Goal: Transaction & Acquisition: Book appointment/travel/reservation

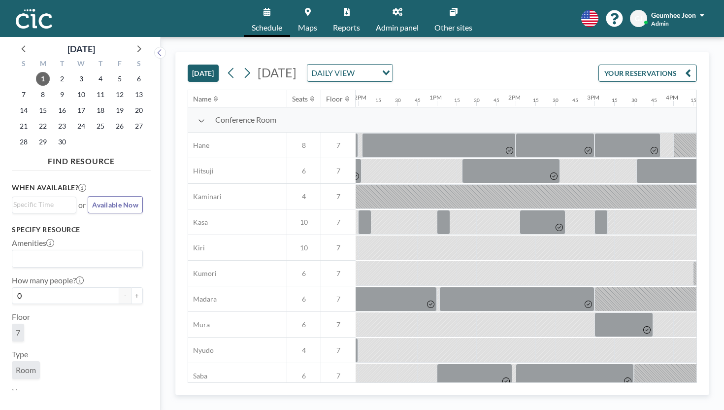
scroll to position [0, 944]
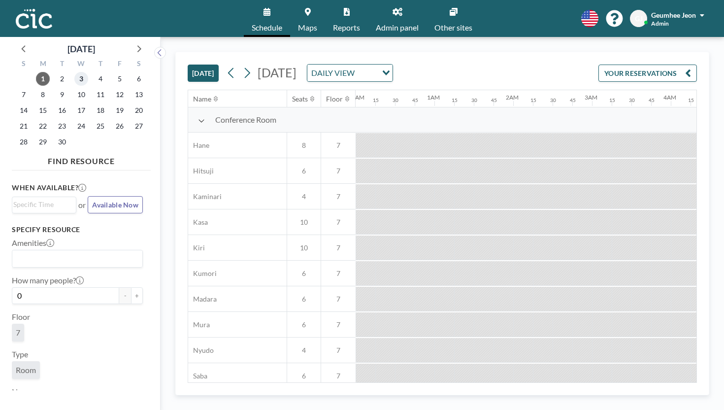
click at [74, 72] on span "3" at bounding box center [81, 79] width 14 height 14
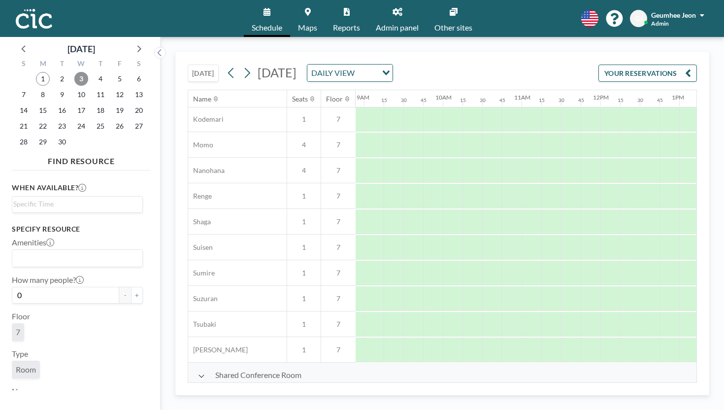
scroll to position [461, 692]
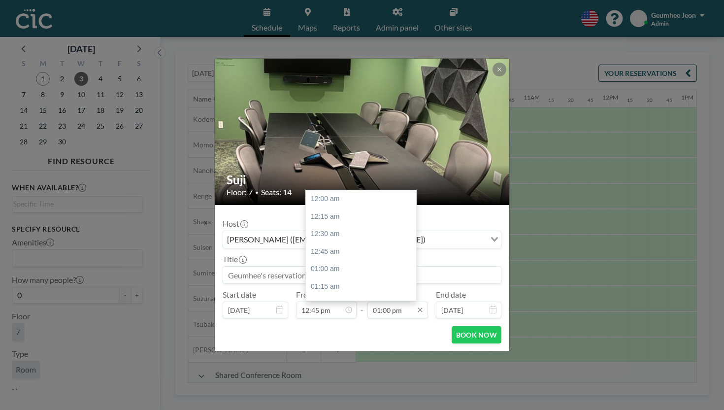
scroll to position [818, 0]
click at [379, 301] on input "01:00 pm" at bounding box center [398, 309] width 61 height 17
click at [358, 409] on div "06:00 pm" at bounding box center [364, 418] width 116 height 18
type input "06:00 pm"
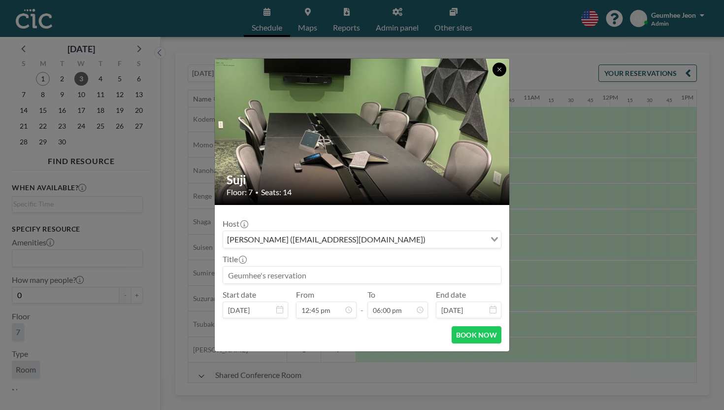
click at [497, 72] on icon at bounding box center [500, 70] width 6 height 6
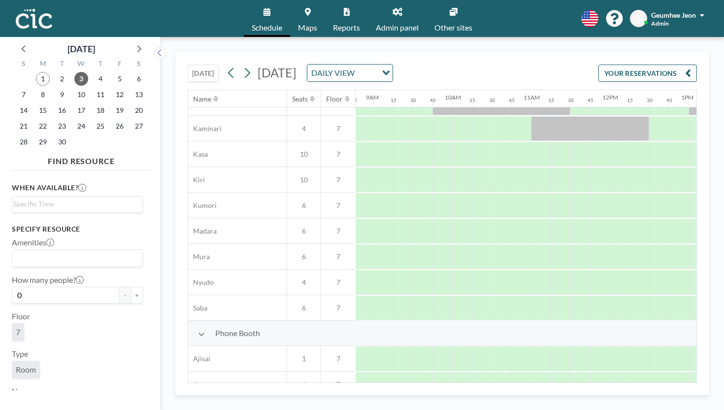
scroll to position [0, 692]
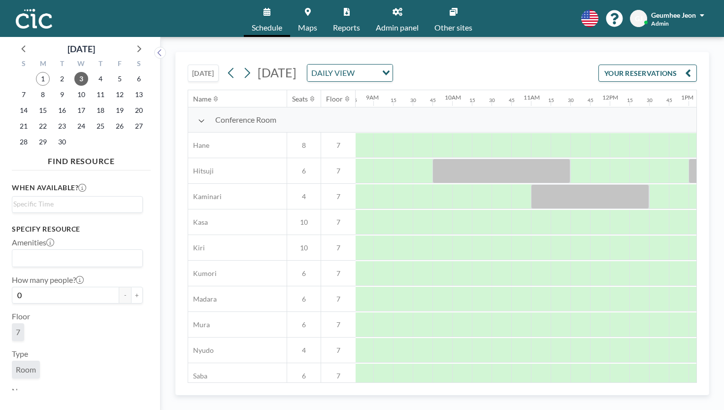
click at [317, 24] on span "Maps" at bounding box center [307, 28] width 19 height 8
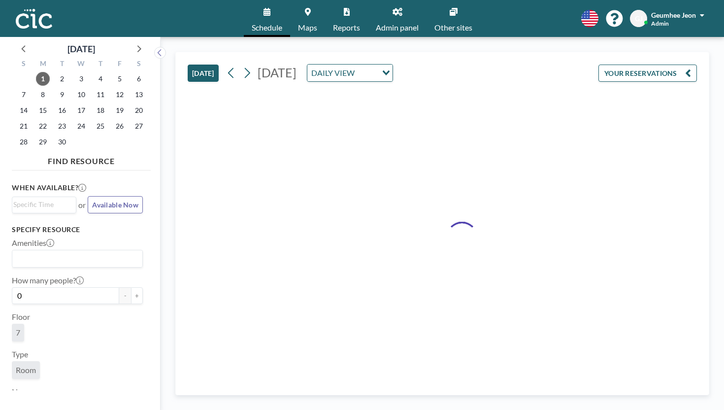
click at [270, 12] on icon at bounding box center [267, 12] width 7 height 8
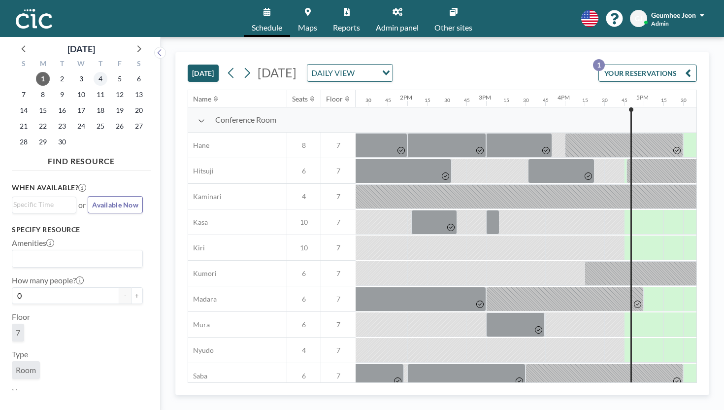
scroll to position [0, 1057]
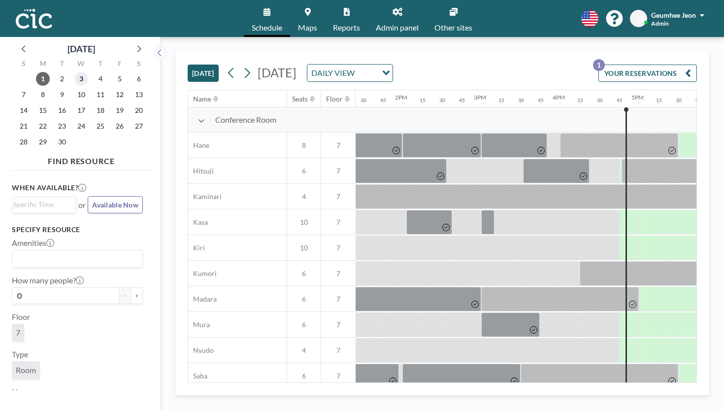
click at [74, 72] on span "3" at bounding box center [81, 79] width 14 height 14
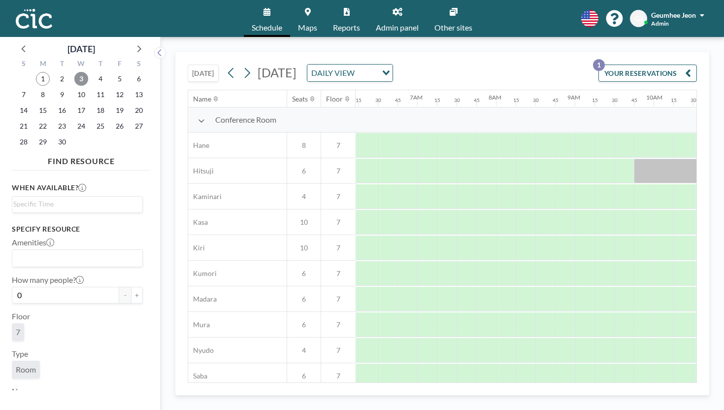
scroll to position [0, 496]
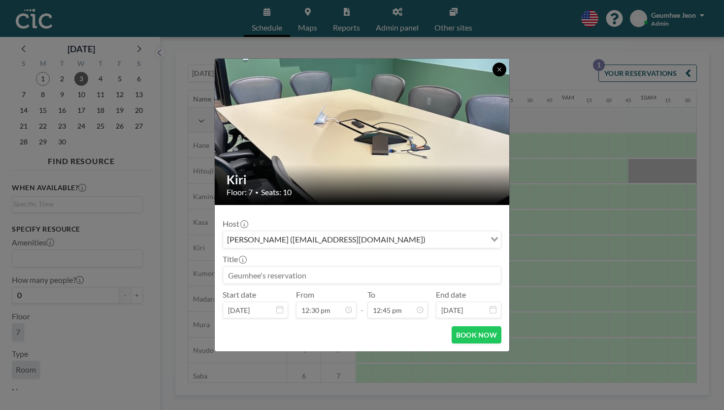
click at [493, 76] on button at bounding box center [500, 70] width 14 height 14
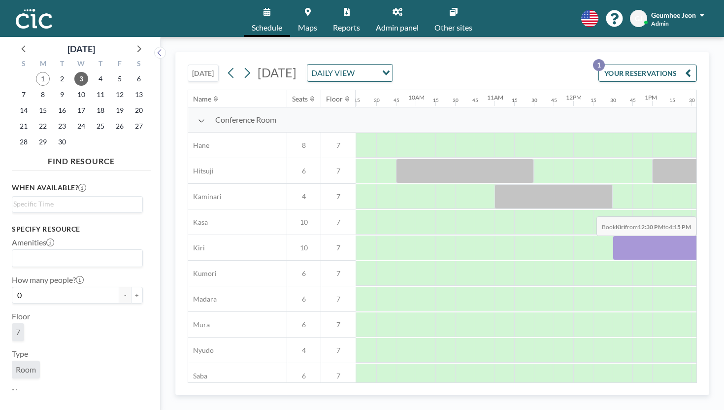
scroll to position [0, 766]
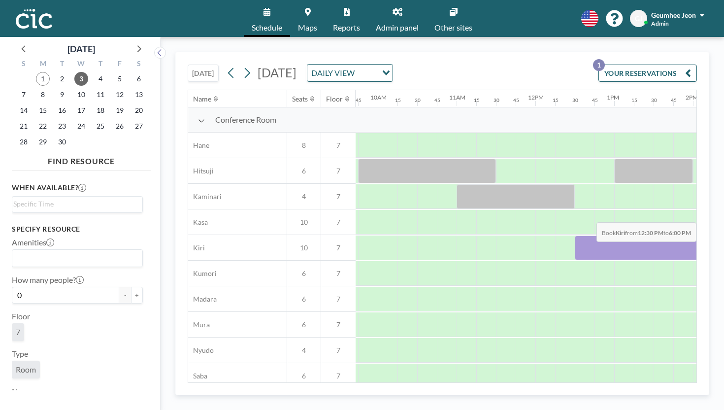
drag, startPoint x: 485, startPoint y: 207, endPoint x: 672, endPoint y: 199, distance: 187.9
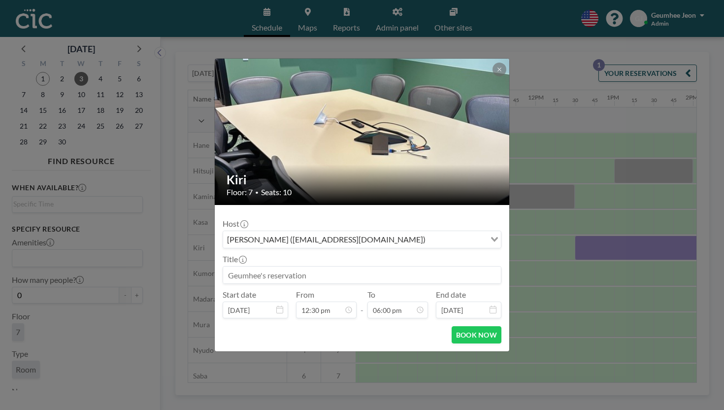
click at [277, 267] on input at bounding box center [362, 275] width 278 height 17
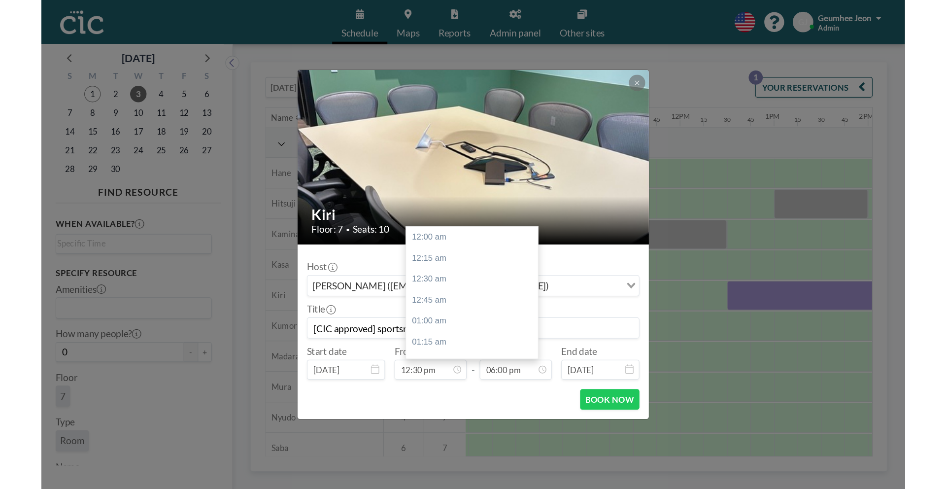
scroll to position [1132, 0]
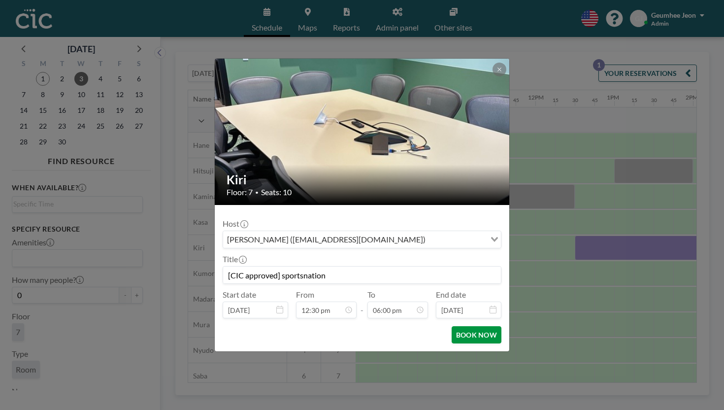
type input "[CIC approved] sportsnation"
click at [453, 326] on button "BOOK NOW" at bounding box center [477, 334] width 50 height 17
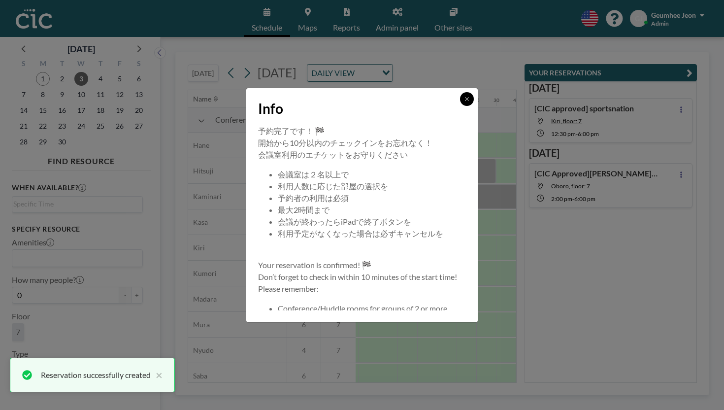
click at [460, 106] on button at bounding box center [467, 99] width 14 height 14
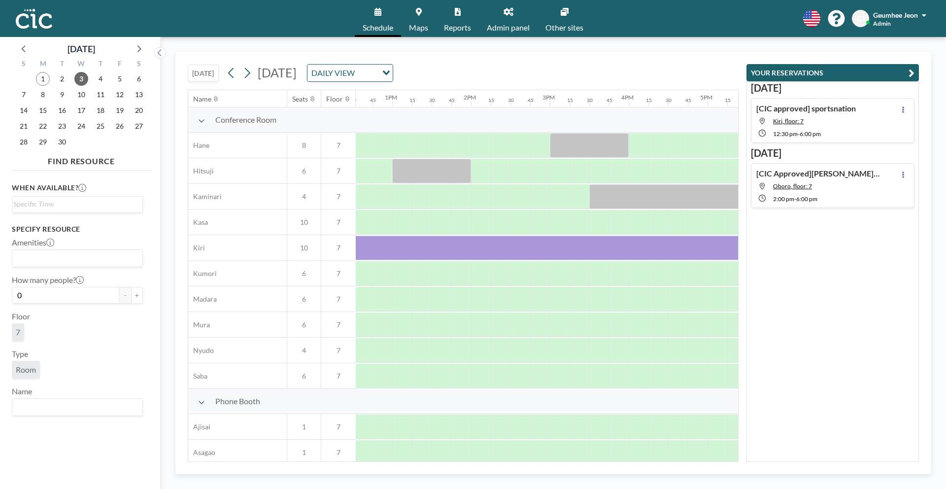
scroll to position [0, 993]
